Goal: Task Accomplishment & Management: Manage account settings

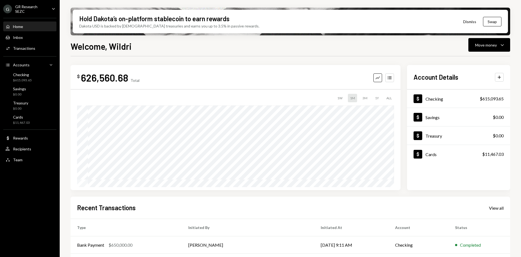
click at [48, 11] on div "G GR Research SEZC Caret Down" at bounding box center [30, 8] width 60 height 9
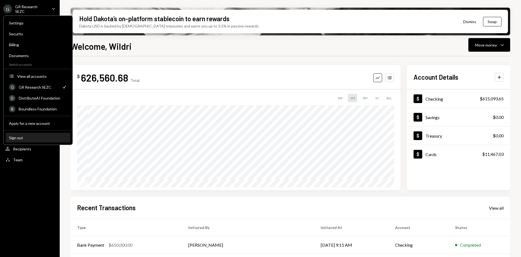
click at [37, 136] on div "Sign out" at bounding box center [38, 137] width 58 height 5
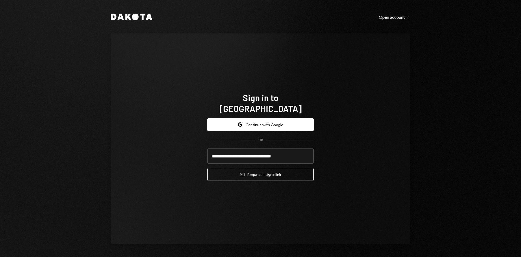
type input "**********"
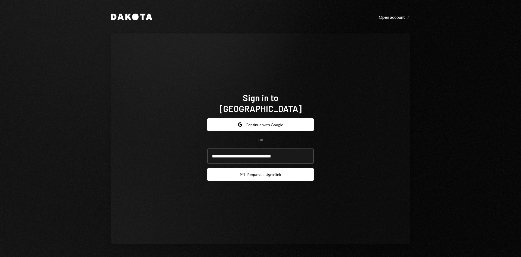
click at [256, 168] on button "Email Request a sign in link" at bounding box center [260, 174] width 106 height 13
